Goal: Information Seeking & Learning: Learn about a topic

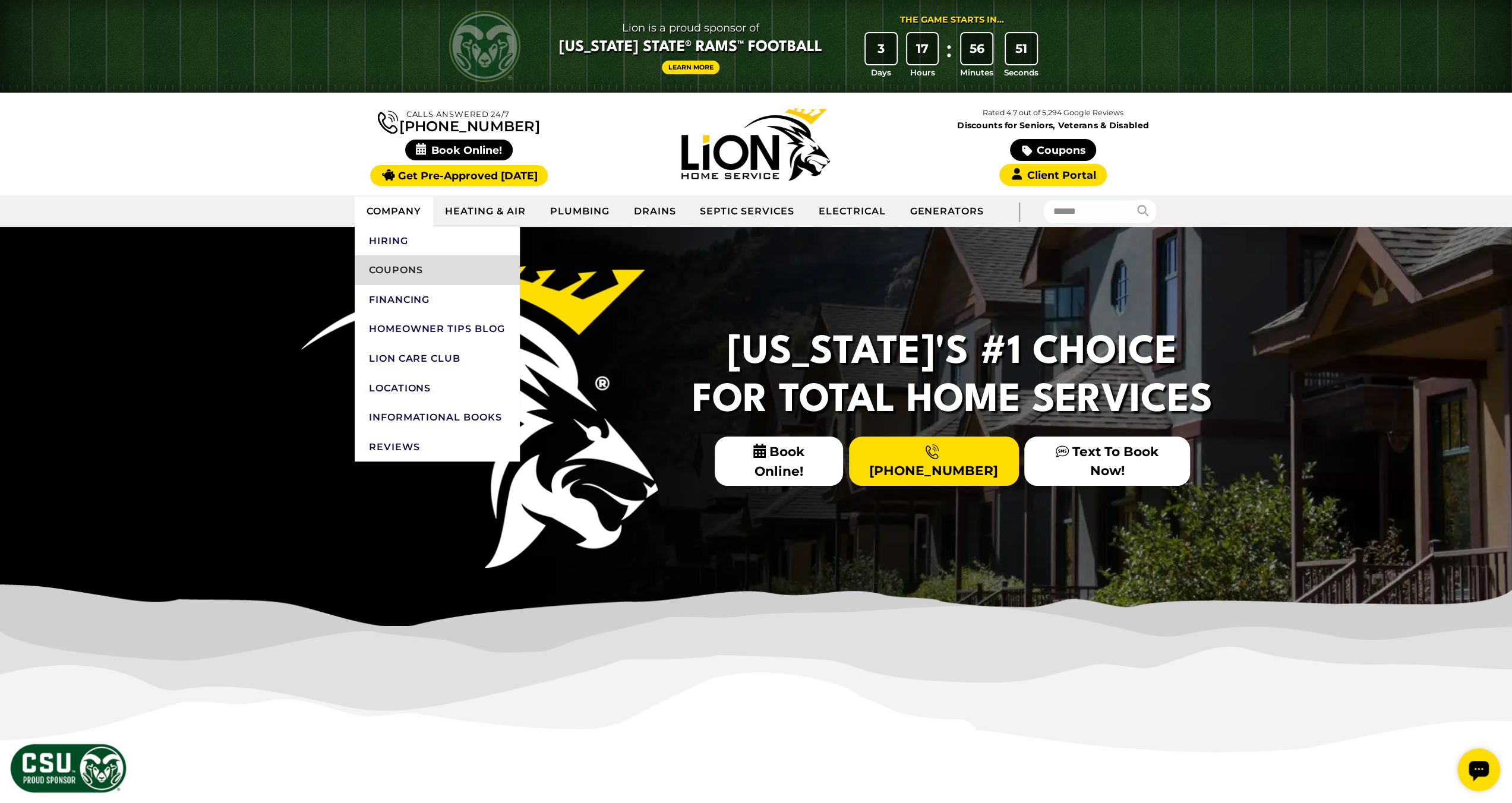
click at [409, 268] on link "Coupons" at bounding box center [437, 270] width 165 height 30
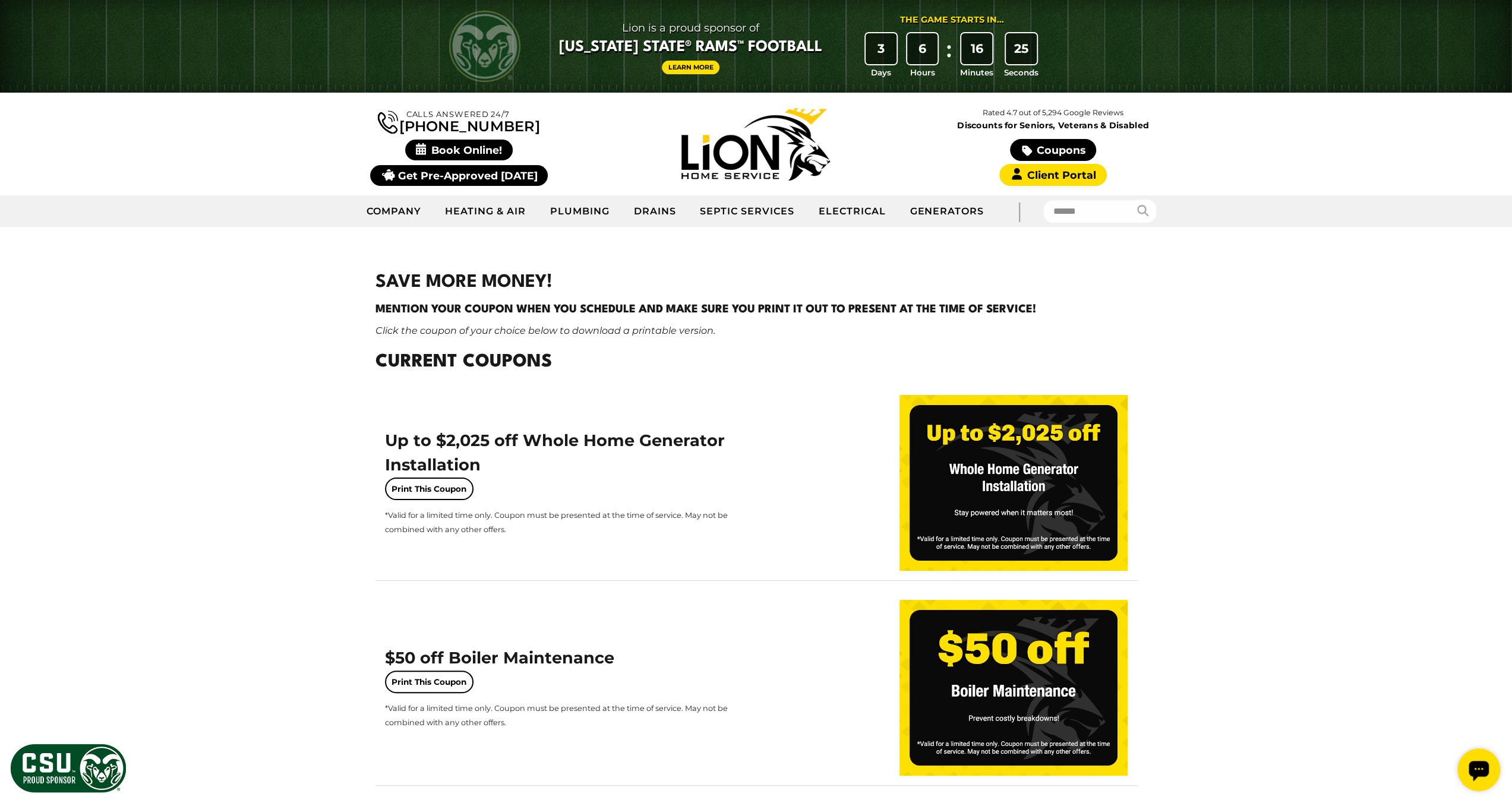
click at [481, 172] on link "Get Pre-Approved [DATE]" at bounding box center [459, 176] width 178 height 21
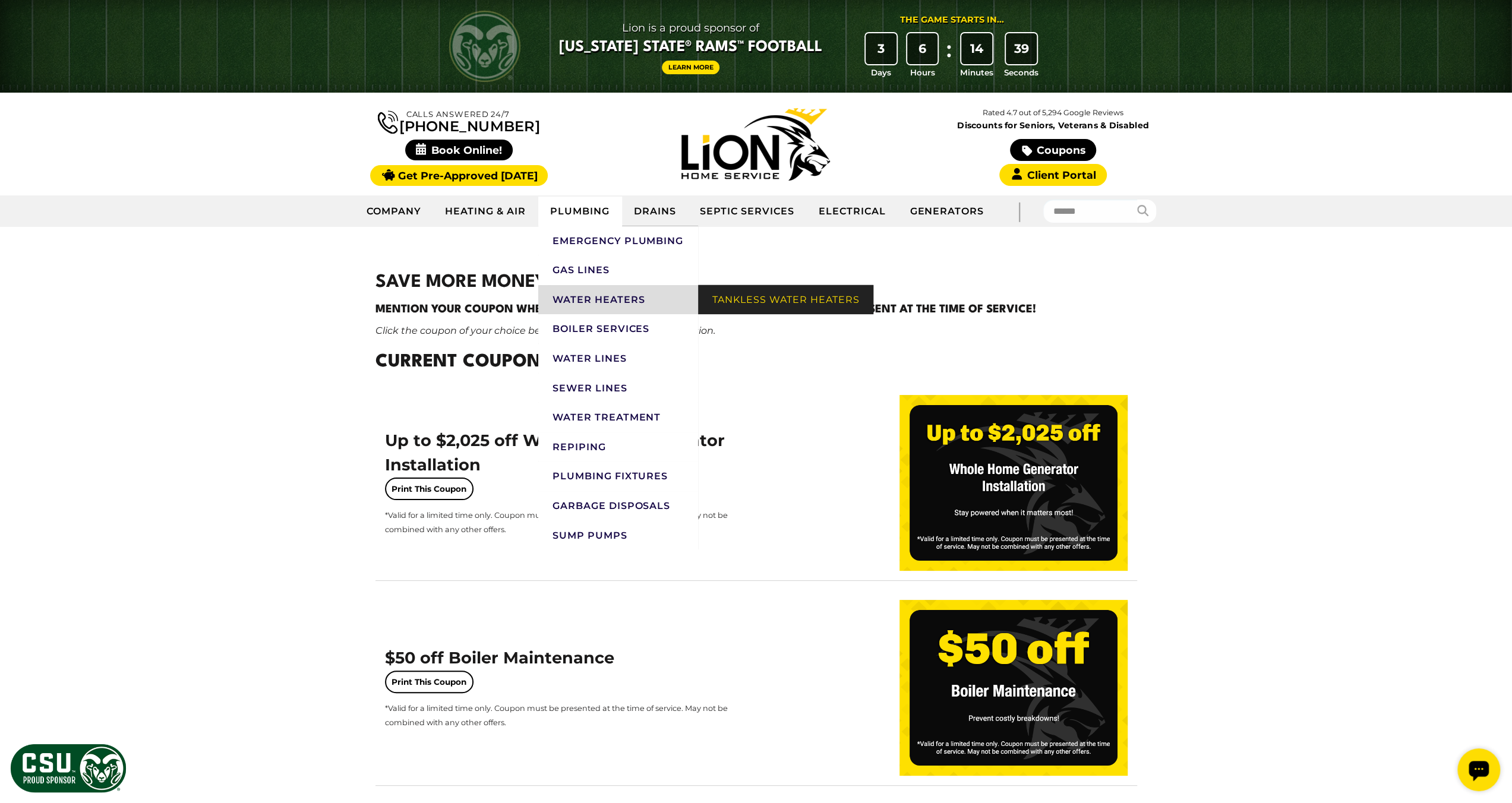
click at [770, 302] on link "Tankless Water Heaters" at bounding box center [785, 300] width 176 height 30
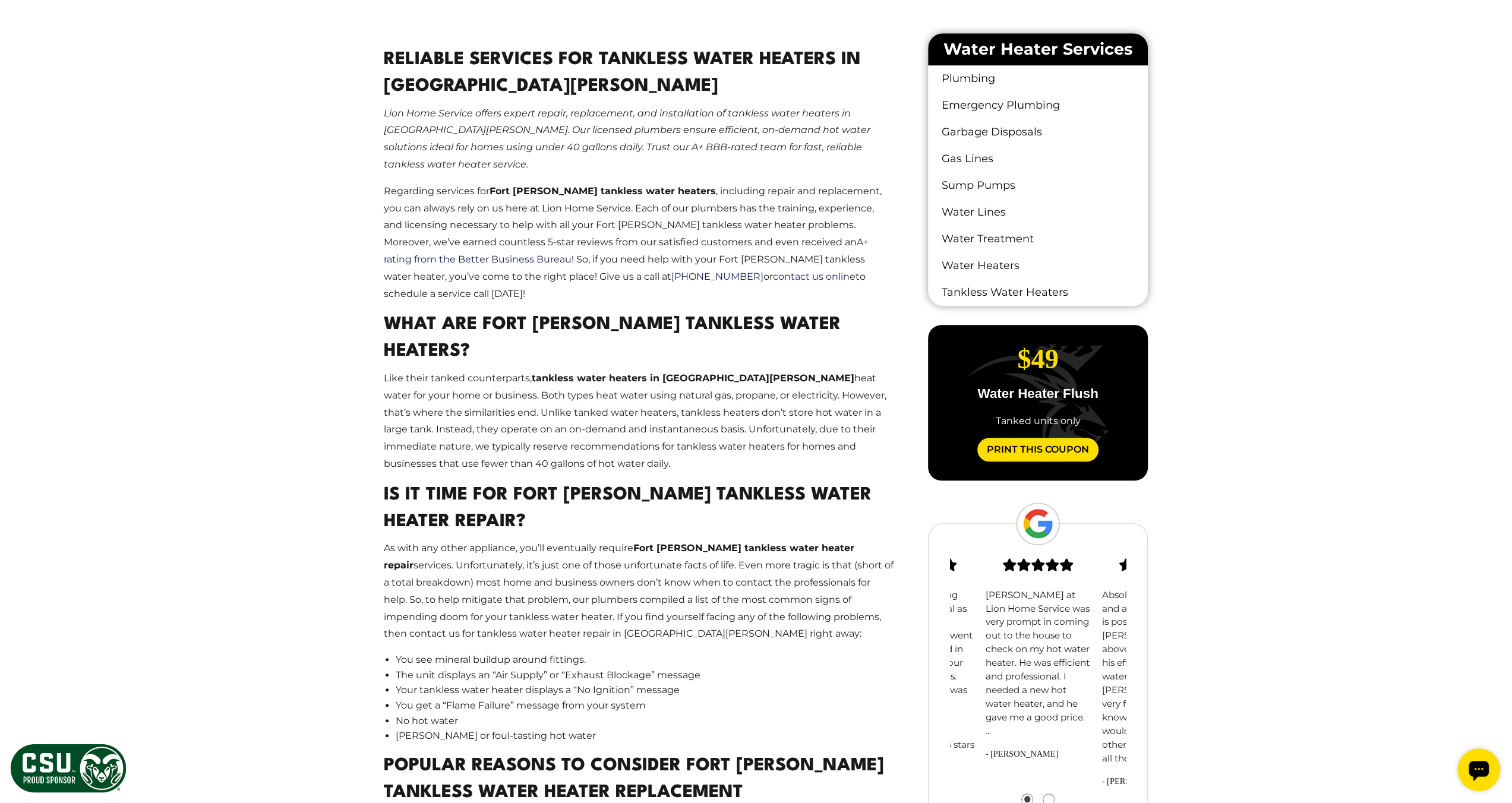
scroll to position [653, 0]
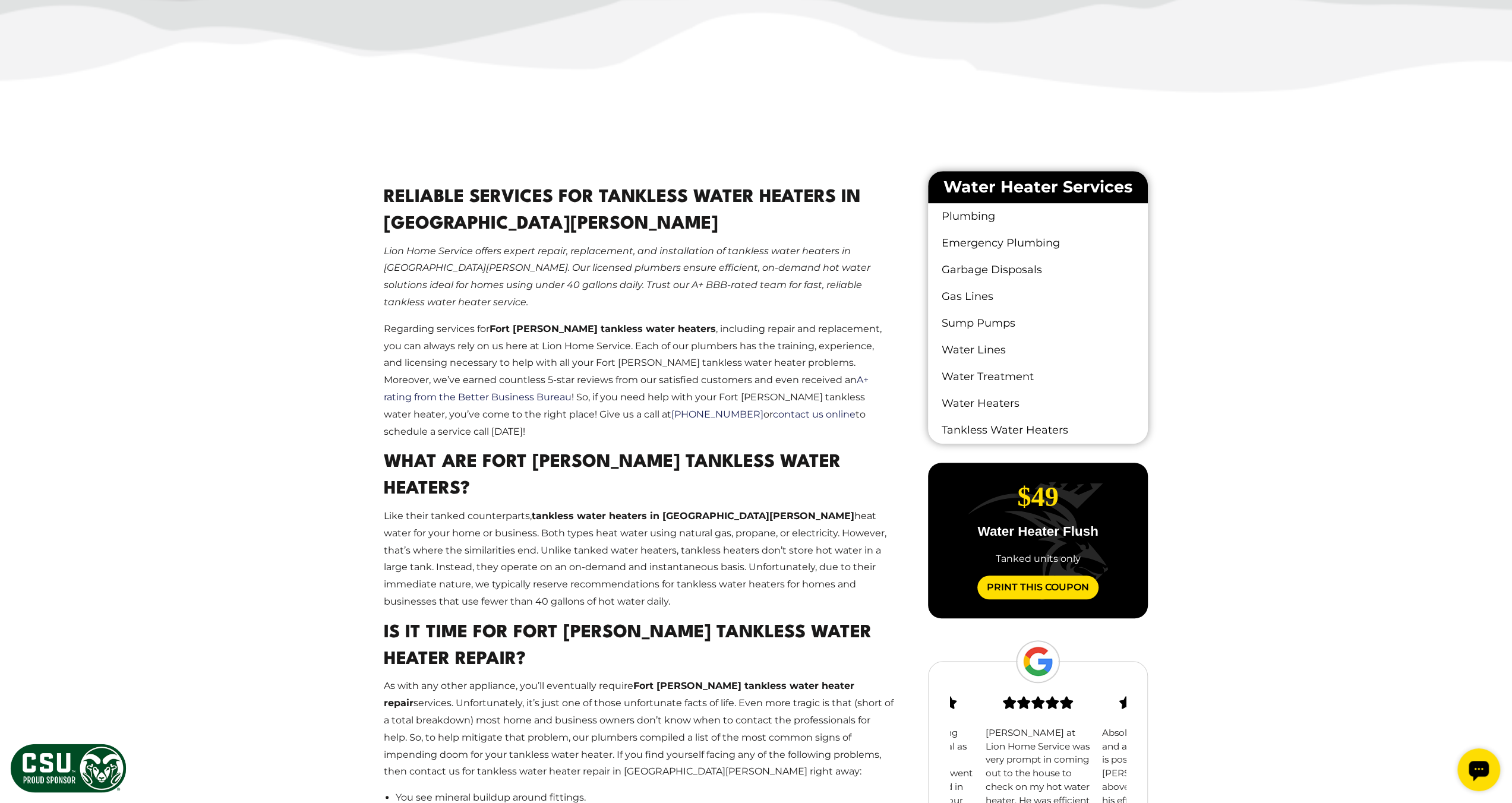
click at [590, 510] on strong "tankless water heaters in Fort Collins" at bounding box center [693, 516] width 322 height 11
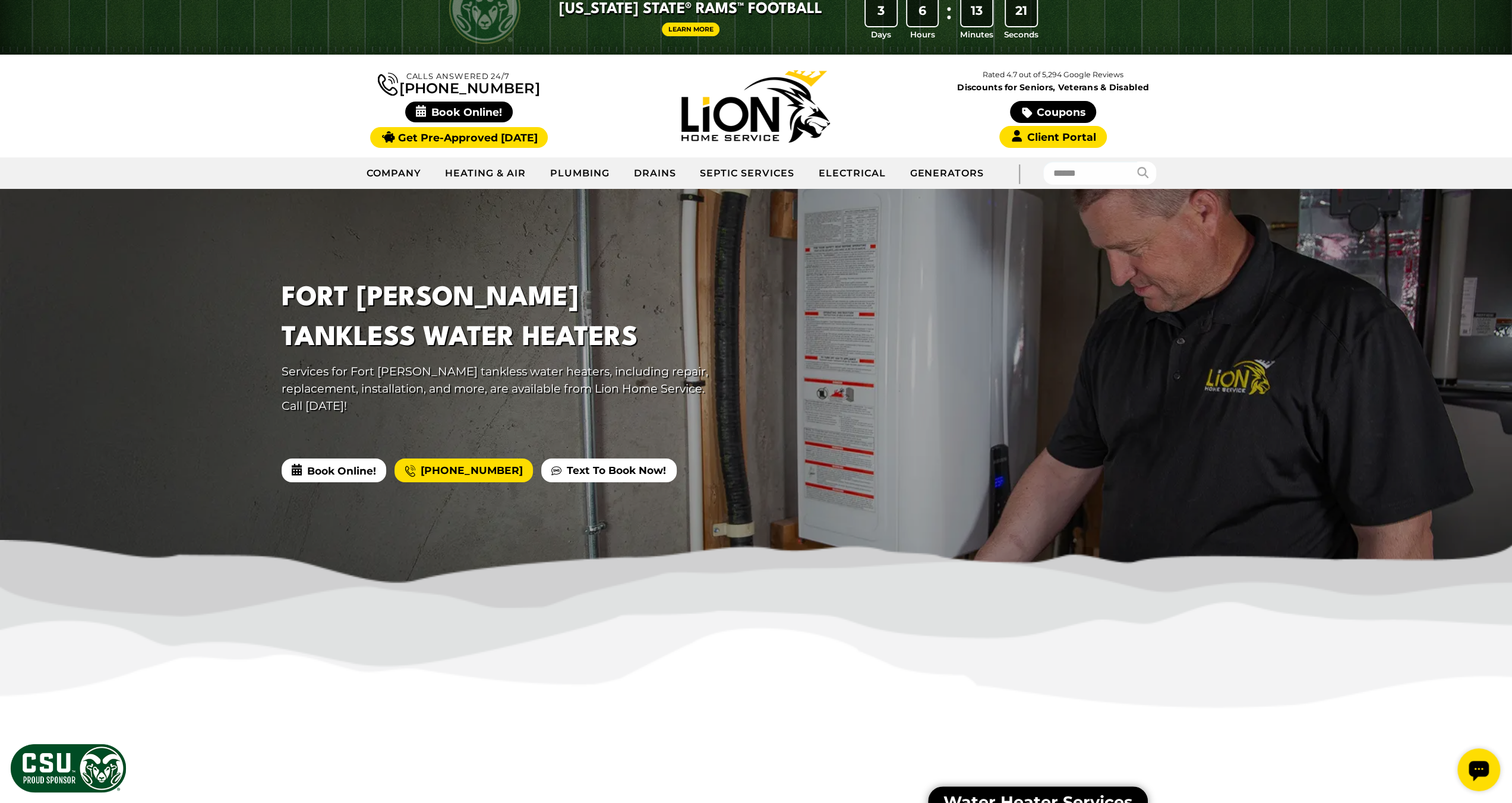
scroll to position [0, 0]
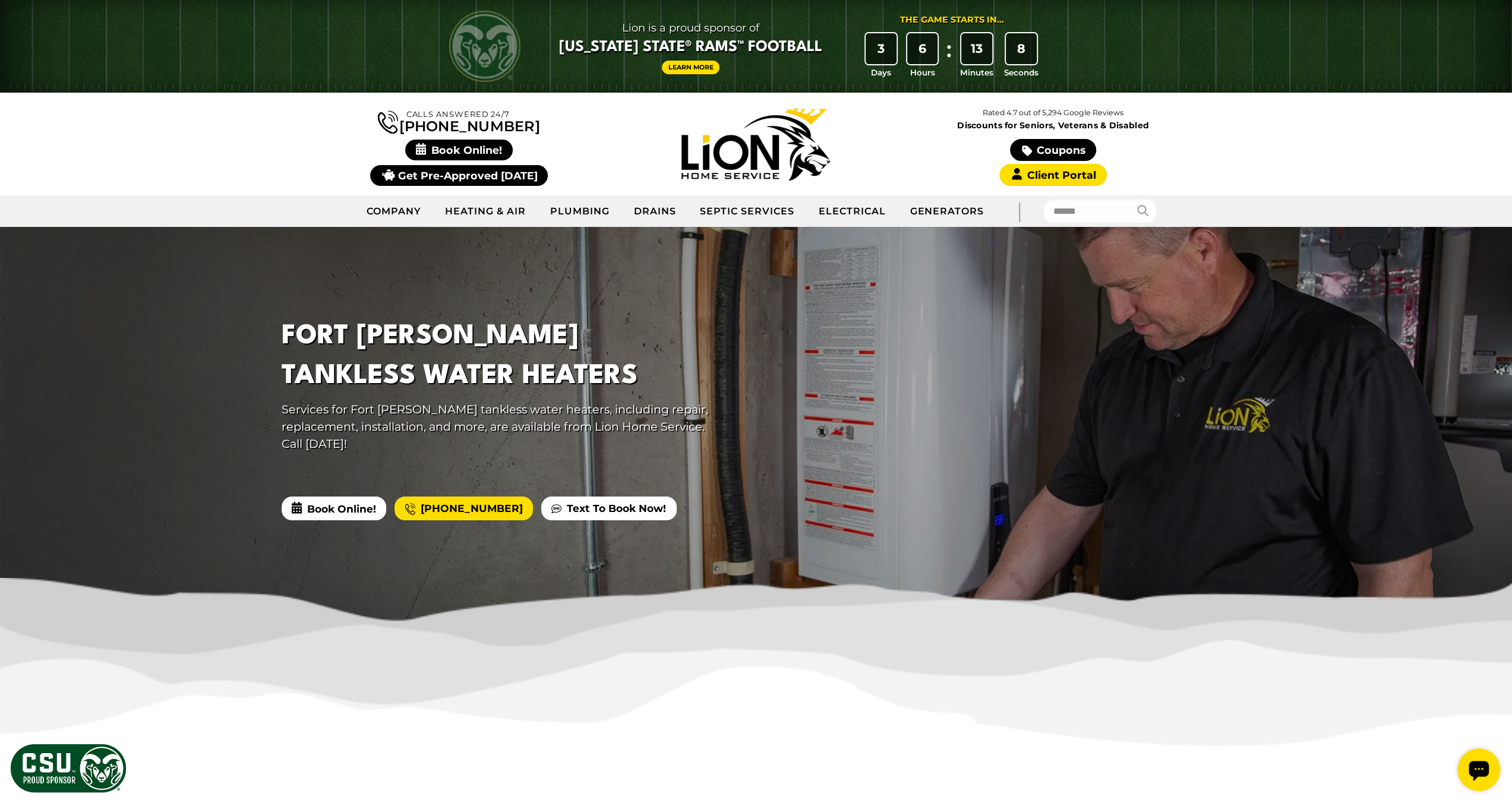
click at [517, 173] on link "Get Pre-Approved [DATE]" at bounding box center [459, 176] width 178 height 21
click at [1076, 148] on link "Coupons" at bounding box center [1052, 150] width 85 height 22
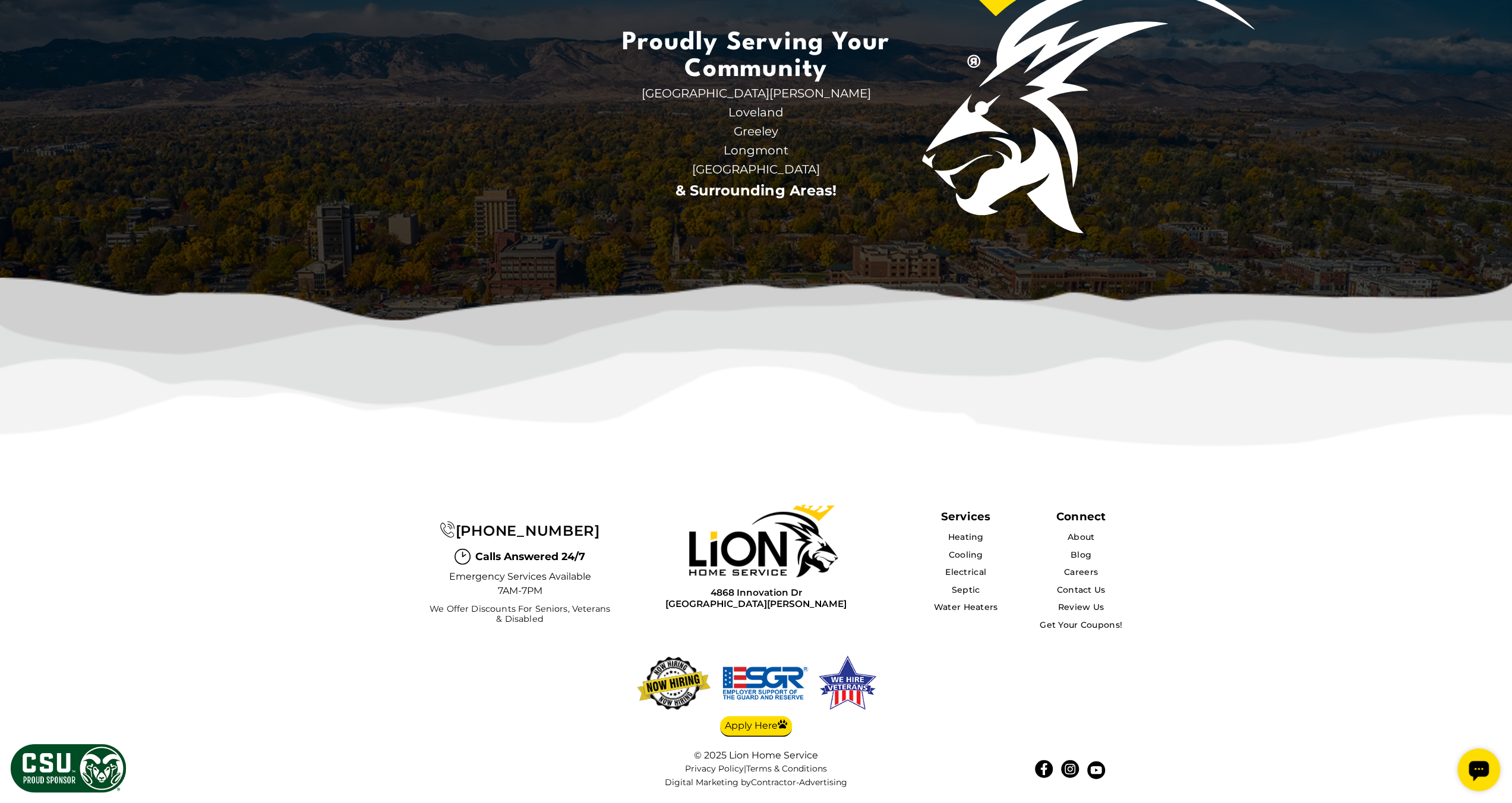
scroll to position [3214, 0]
